Goal: Task Accomplishment & Management: Complete application form

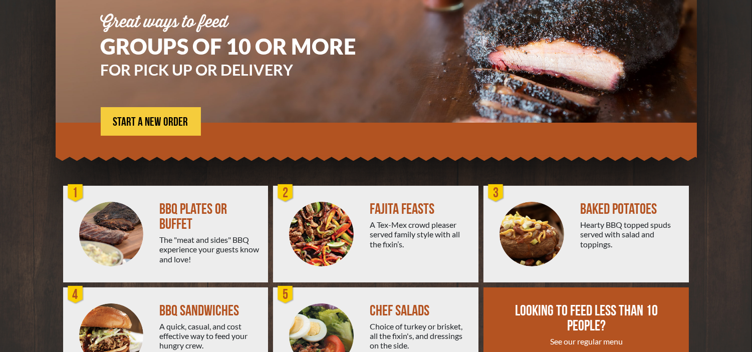
scroll to position [167, 0]
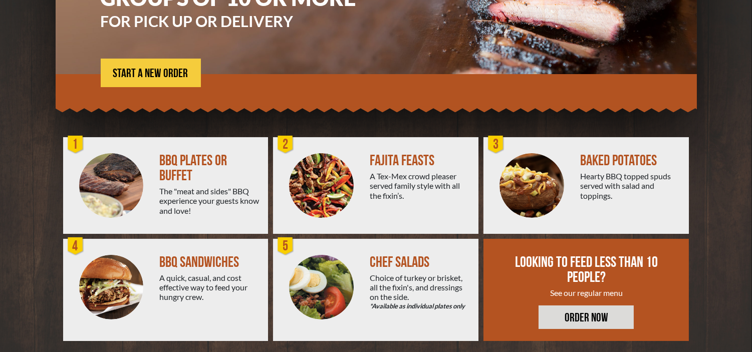
click at [96, 182] on img at bounding box center [111, 185] width 65 height 65
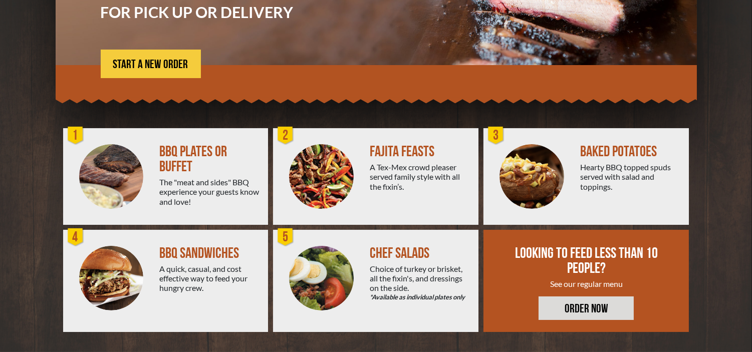
click at [194, 162] on div "BBQ PLATES OR BUFFET" at bounding box center [209, 159] width 101 height 30
click at [149, 157] on div at bounding box center [111, 176] width 97 height 97
click at [182, 187] on div "The "meat and sides" BBQ experience your guests know and love!" at bounding box center [209, 191] width 101 height 29
click at [196, 191] on div "The "meat and sides" BBQ experience your guests know and love!" at bounding box center [209, 191] width 101 height 29
click at [97, 193] on img at bounding box center [111, 176] width 65 height 65
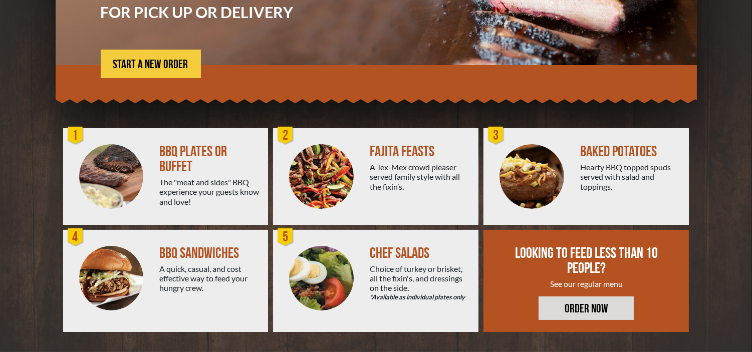
click at [97, 273] on img at bounding box center [111, 278] width 65 height 65
click at [498, 134] on div "3" at bounding box center [496, 136] width 20 height 20
click at [147, 57] on link "START A NEW ORDER" at bounding box center [151, 64] width 100 height 29
